Goal: Task Accomplishment & Management: Complete application form

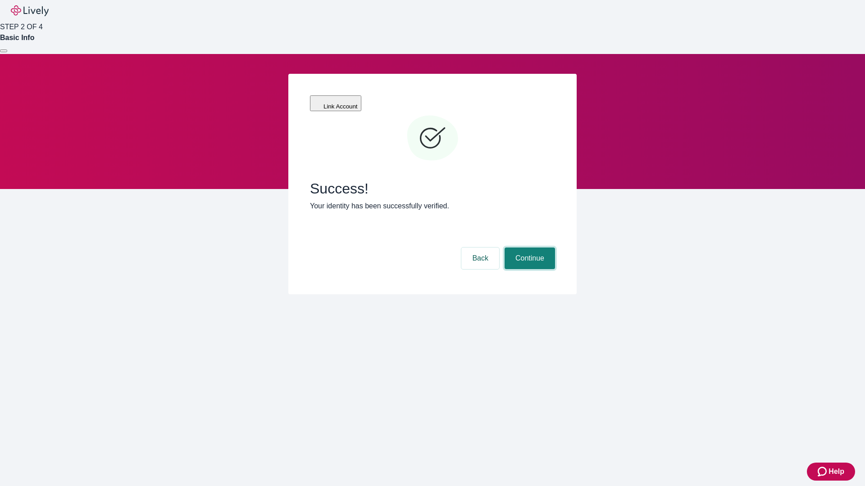
click at [528, 248] on button "Continue" at bounding box center [529, 259] width 50 height 22
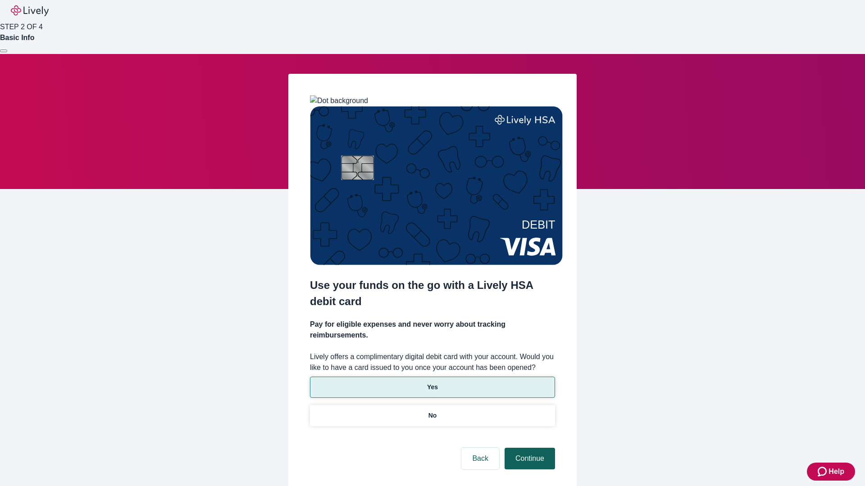
click at [432, 411] on p "No" at bounding box center [432, 415] width 9 height 9
click at [528, 448] on button "Continue" at bounding box center [529, 459] width 50 height 22
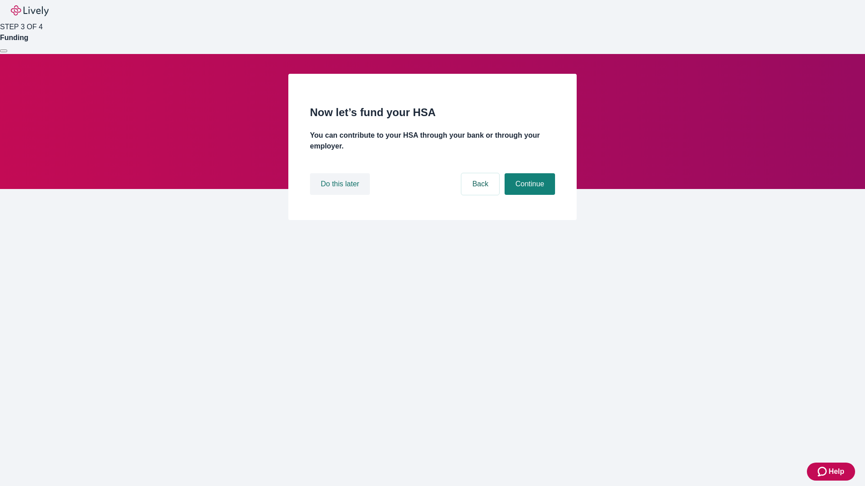
click at [341, 195] on button "Do this later" at bounding box center [340, 184] width 60 height 22
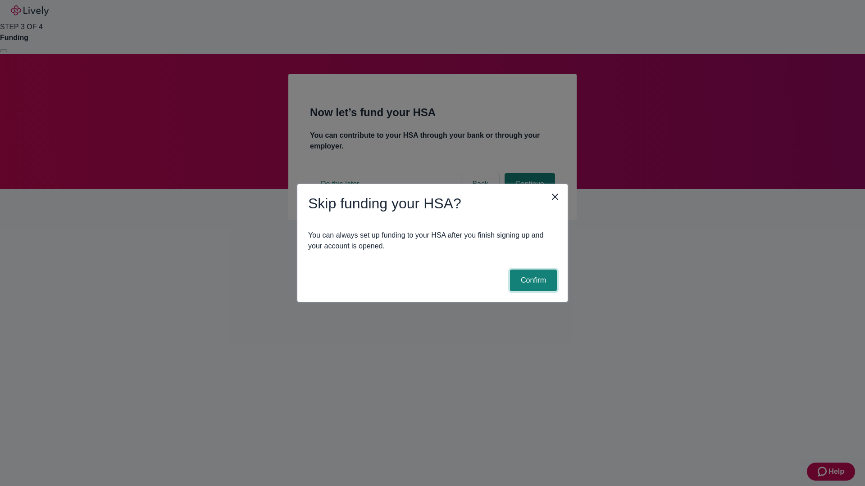
click at [532, 281] on button "Confirm" at bounding box center [533, 281] width 47 height 22
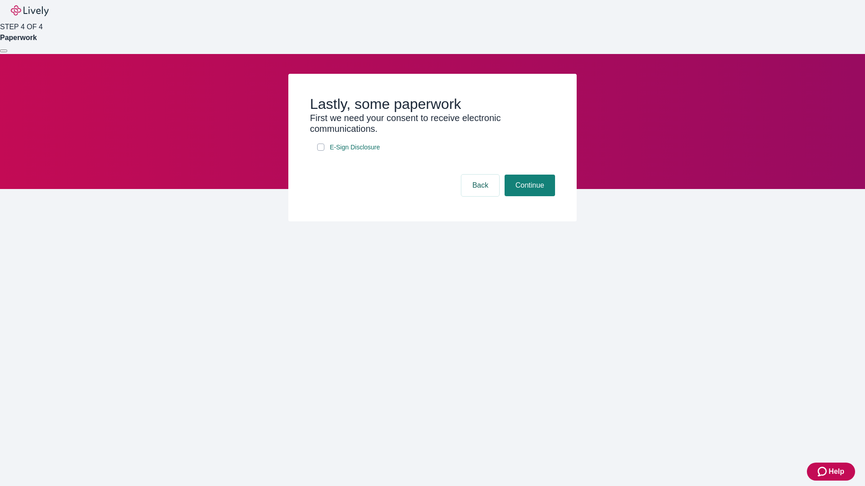
click at [321, 151] on input "E-Sign Disclosure" at bounding box center [320, 147] width 7 height 7
checkbox input "true"
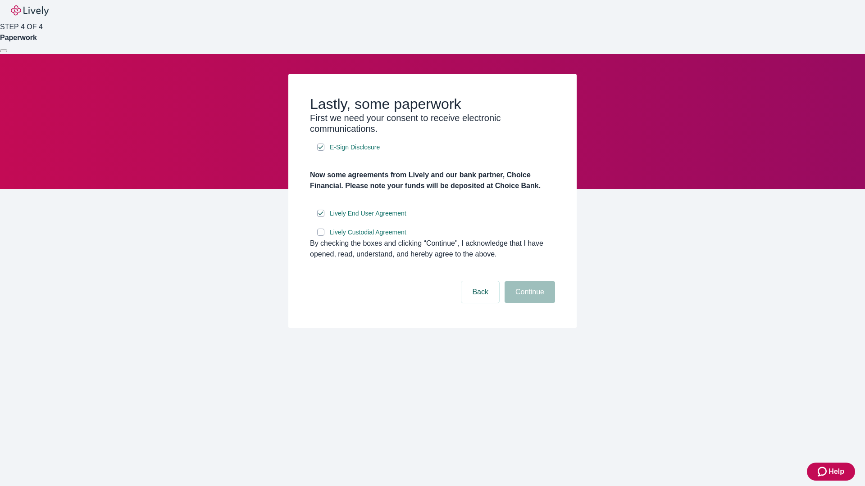
click at [321, 236] on input "Lively Custodial Agreement" at bounding box center [320, 232] width 7 height 7
checkbox input "true"
click at [528, 303] on button "Continue" at bounding box center [529, 293] width 50 height 22
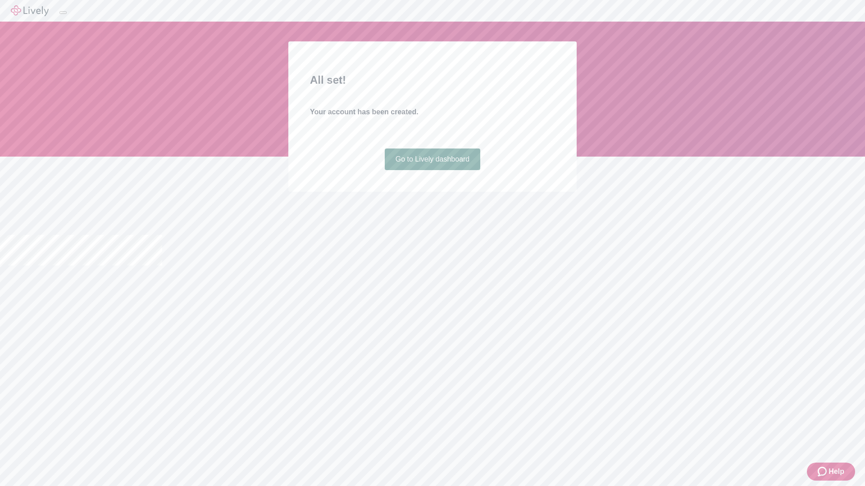
click at [432, 170] on link "Go to Lively dashboard" at bounding box center [433, 160] width 96 height 22
